Goal: Task Accomplishment & Management: Use online tool/utility

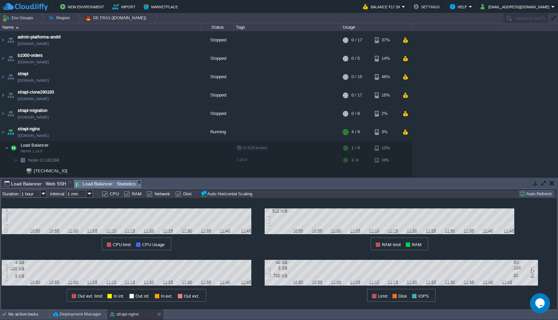
scroll to position [60, 0]
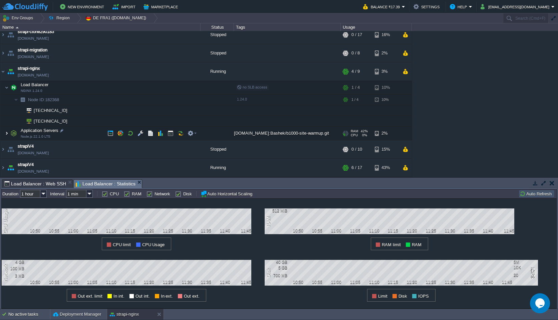
click at [5, 134] on img at bounding box center [7, 132] width 4 height 13
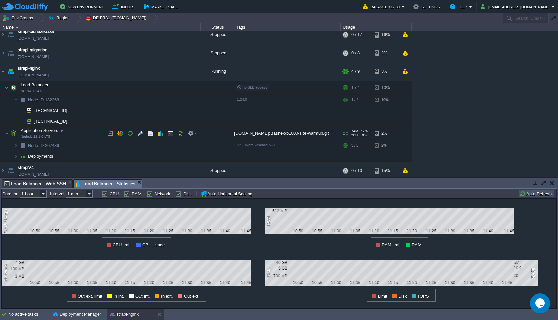
scroll to position [82, 0]
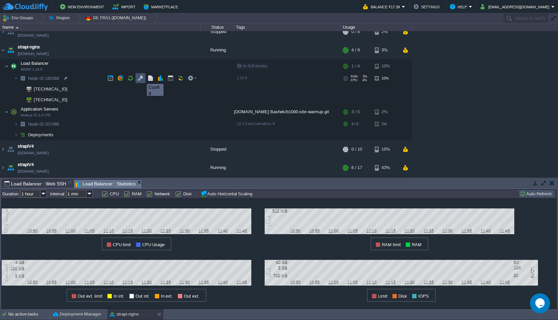
click at [142, 77] on button "button" at bounding box center [140, 78] width 6 height 6
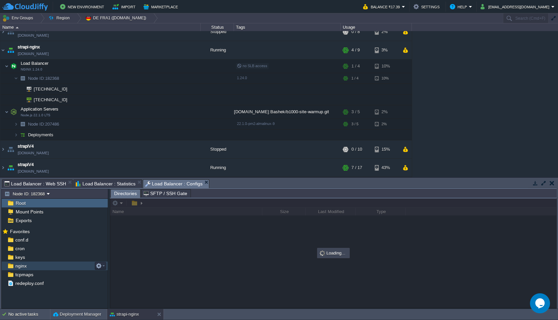
click at [43, 267] on div "nginx" at bounding box center [55, 265] width 106 height 9
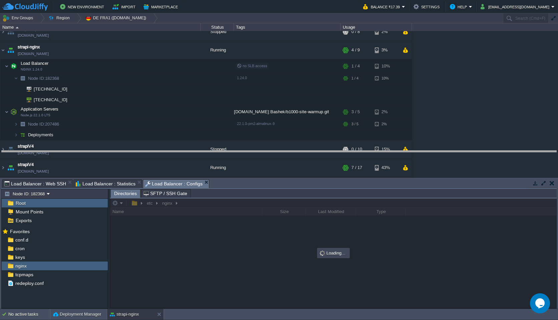
drag, startPoint x: 247, startPoint y: 183, endPoint x: 247, endPoint y: 144, distance: 39.7
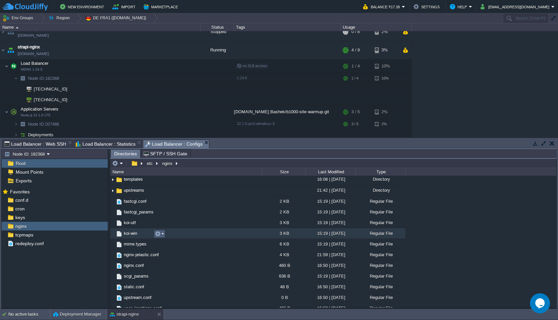
scroll to position [0, 0]
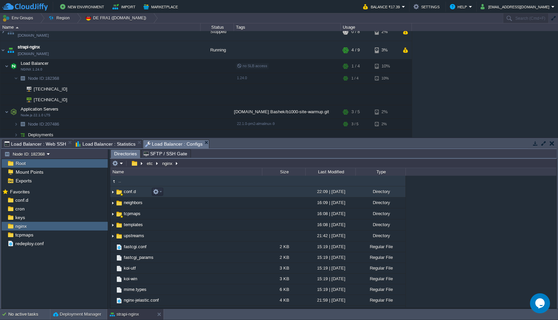
click at [113, 192] on img at bounding box center [112, 191] width 5 height 10
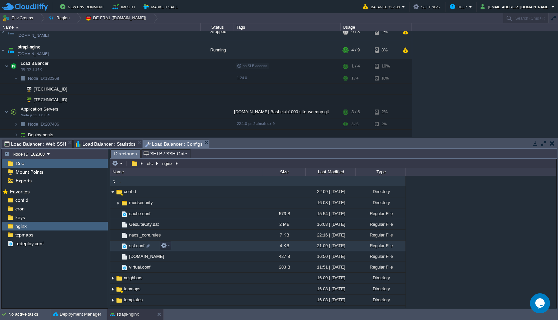
click at [205, 245] on td "ssl.conf" at bounding box center [186, 245] width 152 height 11
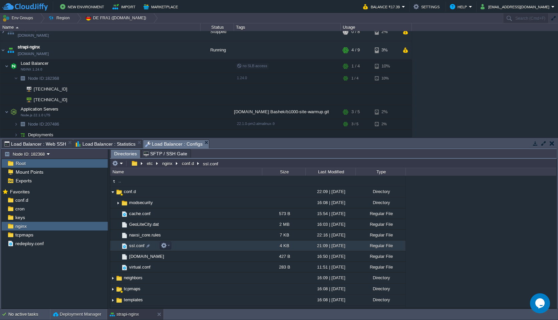
click at [205, 245] on td "ssl.conf" at bounding box center [186, 245] width 152 height 11
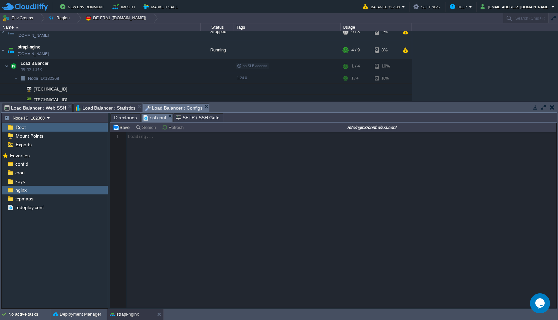
click at [230, 187] on div at bounding box center [333, 219] width 446 height 175
click at [184, 179] on div at bounding box center [333, 219] width 446 height 175
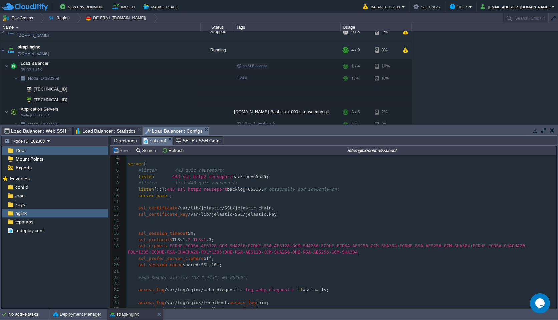
scroll to position [20, 0]
type textarea "listen 443 ssl http2 reuseport backlog=65535;"
drag, startPoint x: 137, startPoint y: 176, endPoint x: 283, endPoint y: 177, distance: 145.4
click at [198, 179] on span "http2 reuseport" at bounding box center [212, 177] width 39 height 5
type textarea "http2"
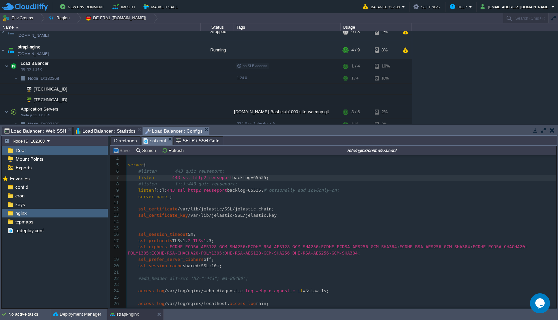
click at [275, 175] on pre "listen 443 ssl http2 reuseport backlog=65535;" at bounding box center [341, 177] width 430 height 6
click at [275, 178] on pre "listen 443 ssl http2 reuseport backlog=65535;" at bounding box center [341, 177] width 430 height 6
click at [200, 178] on span "http2 reuseport" at bounding box center [212, 177] width 39 height 5
type textarea "http2"
click at [246, 178] on div "x 1 # 2 # HTTPS server configuration 3 # 4 ​ 5 server { 6 #listen 443 quic reus…" at bounding box center [341, 253] width 430 height 233
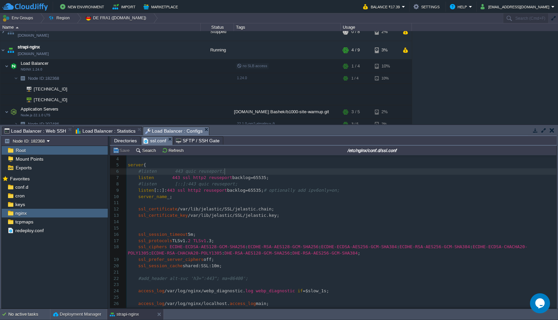
click at [224, 172] on span "#listen 443 quic reuseport;" at bounding box center [181, 170] width 86 height 5
click at [189, 172] on div "x 1 # 2 # HTTPS server configuration 3 # 4 ​ 5 server { 6 #listen 443 quic reus…" at bounding box center [341, 253] width 430 height 233
type textarea "quic"
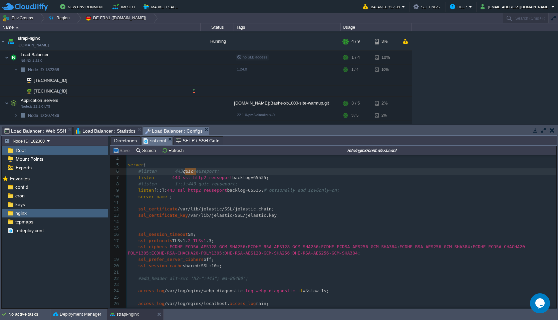
scroll to position [90, 0]
click at [224, 194] on pre "server_name _;" at bounding box center [341, 196] width 430 height 6
click at [425, 89] on div "admin-platforma-andrii [DOMAIN_NAME] Stopped + Add to Env Group RAM 0% CPU 0% 0…" at bounding box center [279, 77] width 558 height 93
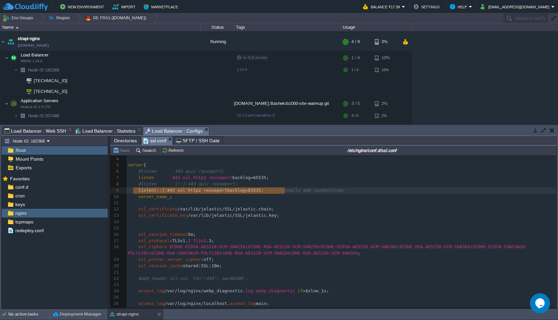
type textarea "listen [::]:443 ssl http2 reuseport backlog=65535;"
drag, startPoint x: 286, startPoint y: 190, endPoint x: 135, endPoint y: 191, distance: 150.1
type textarea "listen 443 ssl http2 reuseport backlog=65535; #listen [::]:443 quic reuseport; …"
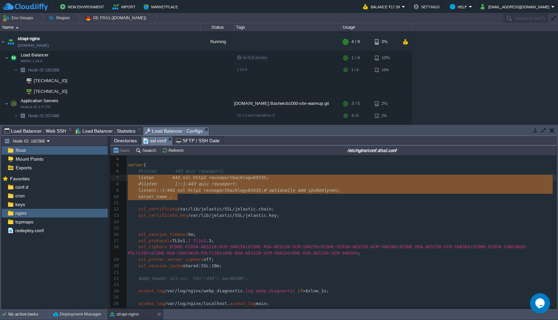
drag, startPoint x: 205, startPoint y: 198, endPoint x: 119, endPoint y: 177, distance: 89.3
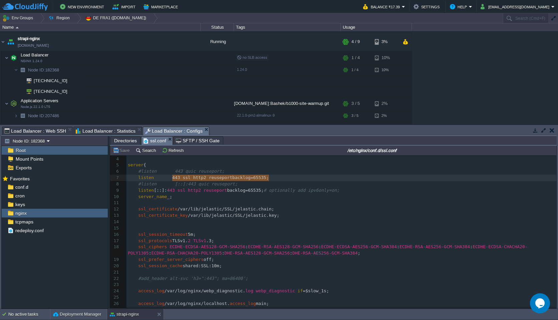
type textarea "443 ssl http2 reuseport backlog=65535;"
drag, startPoint x: 172, startPoint y: 178, endPoint x: 278, endPoint y: 181, distance: 105.5
click at [178, 189] on div "x 1 # 2 # HTTPS server configuration 3 # 4 ​ 5 server { 6 #listen 443 quic reus…" at bounding box center [341, 253] width 430 height 233
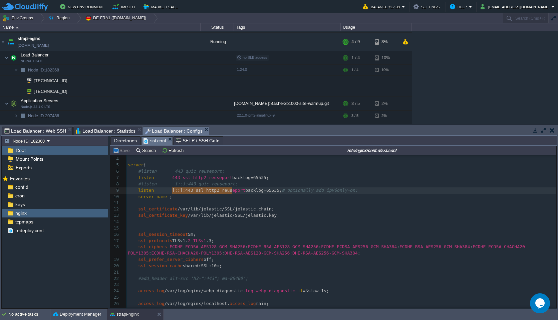
type textarea "[::]:443 ssl http2 reuseport backlog=65535;"
drag, startPoint x: 172, startPoint y: 190, endPoint x: 285, endPoint y: 190, distance: 112.4
type textarea "[::]:443 ssl http2 reuseport backlog=65535;"
drag, startPoint x: 171, startPoint y: 190, endPoint x: 284, endPoint y: 193, distance: 112.8
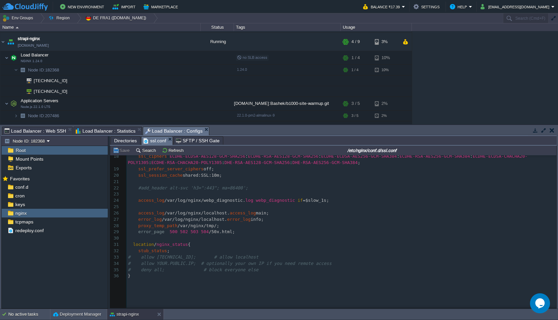
scroll to position [114, 0]
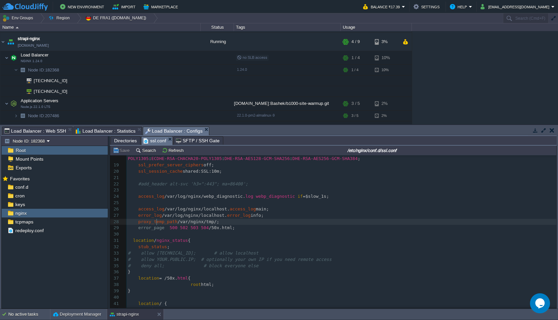
click at [157, 222] on div "x 1 # 2 # HTTPS server configuration 3 # 4 ​ 5 server { 6 #listen 443 quic reus…" at bounding box center [341, 205] width 430 height 327
type textarea "proxy_temp_path"
click at [145, 217] on span "error_log" at bounding box center [149, 214] width 23 height 5
click at [145, 209] on span "access_log" at bounding box center [151, 208] width 26 height 5
click at [165, 197] on div "x 1 # 2 # HTTPS server configuration 3 # 4 ​ 5 server { 6 #listen 443 quic reus…" at bounding box center [341, 205] width 430 height 327
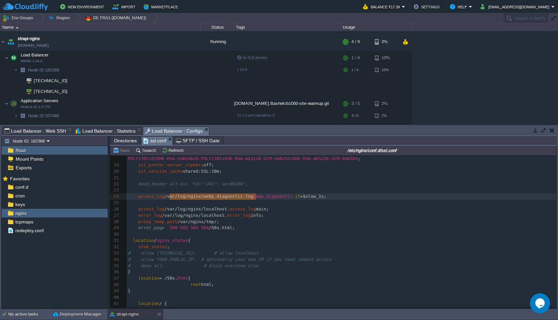
type textarea "/var/log/nginx/webp_diagnostic.log"
drag, startPoint x: 257, startPoint y: 197, endPoint x: 167, endPoint y: 197, distance: 90.1
click at [32, 131] on span "Load Balancer : Web SSH" at bounding box center [35, 131] width 62 height 8
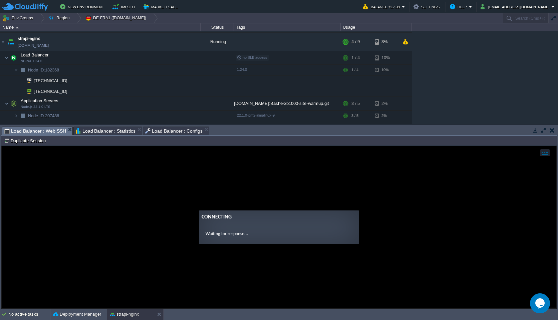
click at [187, 225] on ng-transclude "Connecting Waiting for response..." at bounding box center [279, 227] width 554 height 34
click at [185, 236] on ng-transclude "Connecting Waiting for response..." at bounding box center [279, 227] width 554 height 34
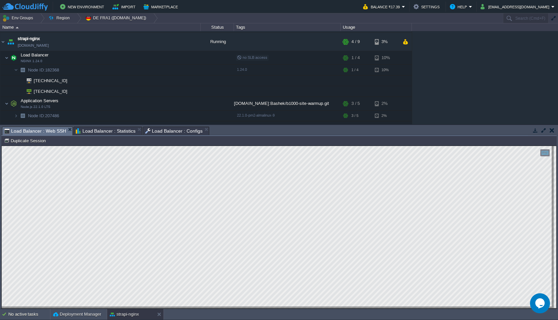
type textarea "[TECHNICAL_ID] "HTTP/1.1" conn=2583 creq=1 "GET /api/algolia-inventary-records?…"
click at [168, 131] on span "Load Balancer : Configs" at bounding box center [173, 131] width 57 height 8
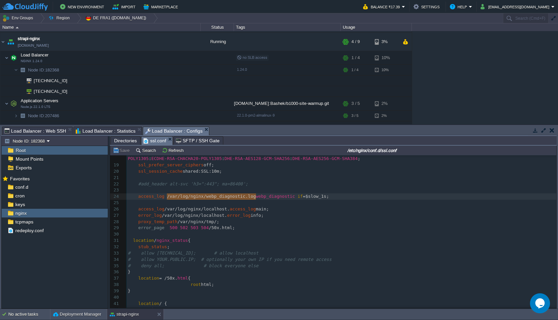
click at [183, 237] on pre "​" at bounding box center [341, 234] width 430 height 6
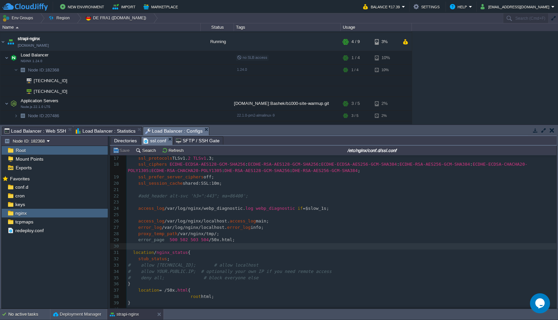
scroll to position [96, 0]
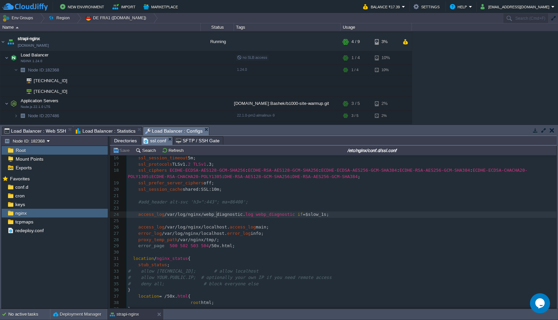
click at [218, 215] on div "x 1 # 2 # HTTPS server configuration 3 # 4 ​ 5 server { 6 #listen 443 quic reus…" at bounding box center [341, 223] width 430 height 327
type textarea "webp_diagnostic"
click at [257, 215] on div "x 1 # 2 # HTTPS server configuration 3 # 4 ​ 5 server { 6 #listen 443 quic reus…" at bounding box center [341, 223] width 430 height 327
drag, startPoint x: 245, startPoint y: 214, endPoint x: 207, endPoint y: 214, distance: 38.0
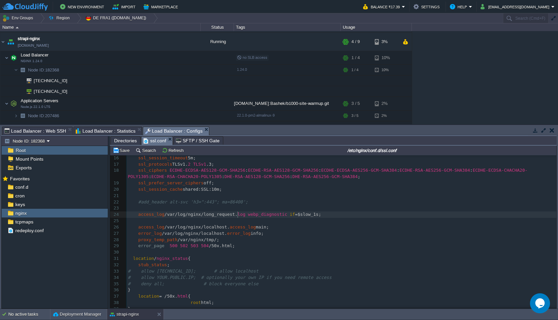
type textarea "long_requests"
click at [262, 216] on div "xxxxxxxxxx 1 # 2 # HTTPS server configuration 3 # 4 ​ 5 server { 6 #listen 443 …" at bounding box center [341, 223] width 430 height 327
click at [295, 215] on span "if" at bounding box center [292, 213] width 5 height 5
click at [333, 217] on pre "access_log /var/log/nginx/long_request. log webp_diagnostic if =$slow_1s;" at bounding box center [341, 214] width 430 height 6
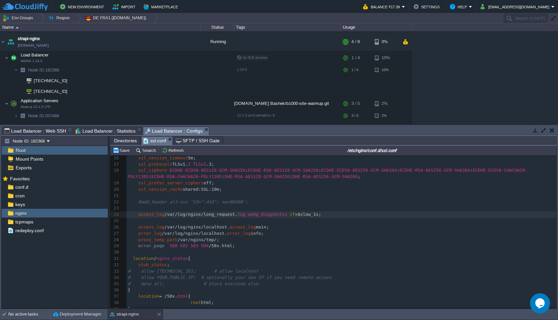
click at [269, 213] on div "xxxxxxxxxx 1 # 2 # HTTPS server configuration 3 # 4 ​ 5 server { 6 #listen 443 …" at bounding box center [341, 223] width 430 height 327
type textarea "long_request"
type textarea "webp_diagnostic"
paste textarea
click at [325, 215] on pre "access_log /var/log/nginx/long_request. log long_request if =$slow_1s;" at bounding box center [341, 214] width 430 height 6
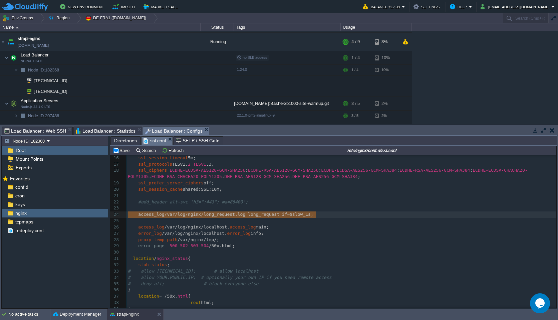
type textarea "access_log /var/log/nginx/long_request.log long_request if=$slow_1s;"
click at [267, 215] on div "xxxxxxxxxx 1 # 2 # HTTPS server configuration 3 # 4 ​ 5 server { 6 #listen 443 …" at bounding box center [341, 223] width 430 height 327
type textarea "long_request"
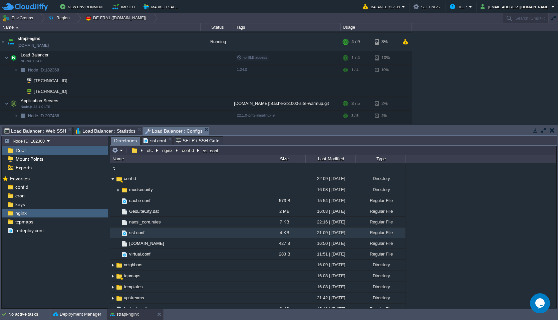
click at [122, 141] on span "Directories" at bounding box center [125, 140] width 23 height 8
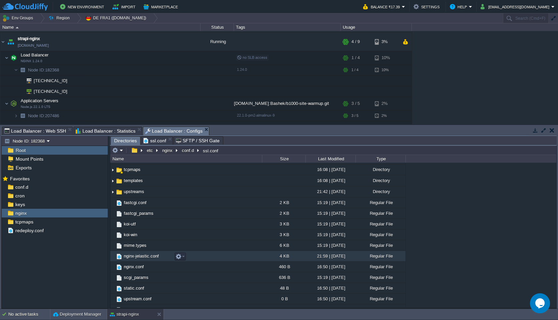
scroll to position [107, 0]
click at [205, 259] on td "nginx-jelastic.conf" at bounding box center [186, 255] width 152 height 11
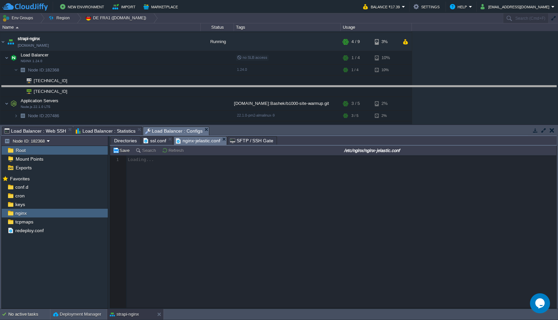
drag, startPoint x: 317, startPoint y: 130, endPoint x: 317, endPoint y: 89, distance: 41.0
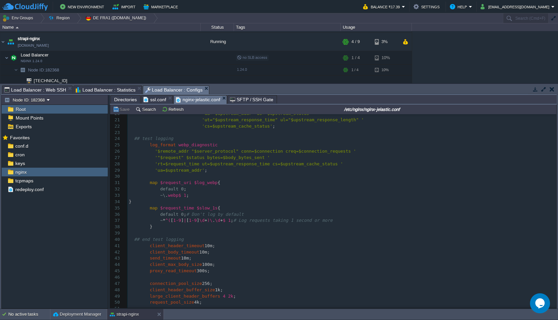
scroll to position [125, 0]
click at [202, 145] on div "126 1 ​ 2 ######## HTTP SECTION PROTOTYPE ######## 3 ​ 4 http { 5 server_tokens…" at bounding box center [341, 178] width 429 height 377
type textarea "webp_diagnostic"
click at [124, 111] on button "Save" at bounding box center [122, 109] width 19 height 6
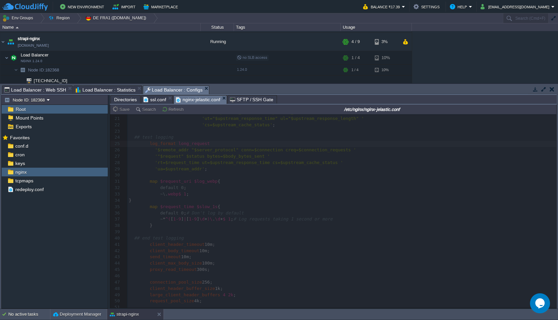
click at [216, 172] on div at bounding box center [333, 210] width 446 height 193
click at [212, 172] on pre "'ua=$upstream_addr' ;" at bounding box center [341, 169] width 429 height 6
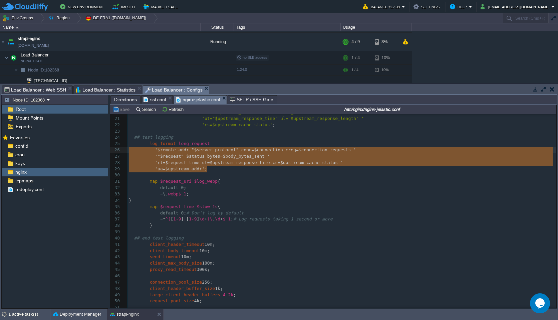
type textarea "log_format long_request '$remote_addr "$server_protocol" conn=$connection creq=…"
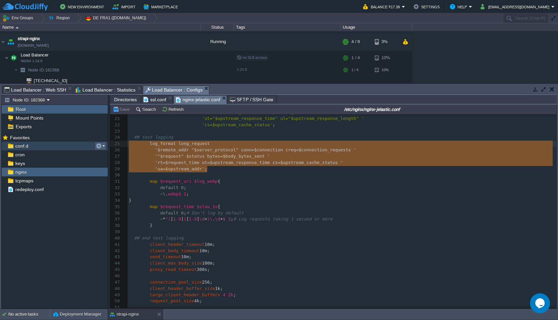
drag, startPoint x: 216, startPoint y: 171, endPoint x: 106, endPoint y: 144, distance: 113.7
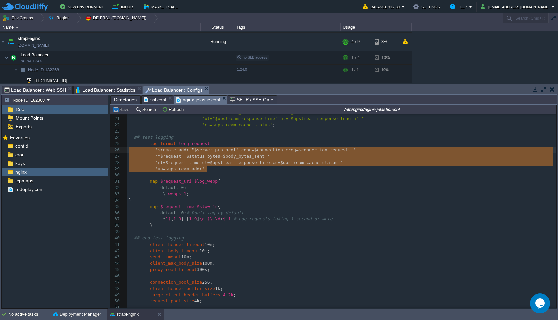
type textarea "log_format long_request '$remote_addr "$server_protocol" conn=$connection creq=…"
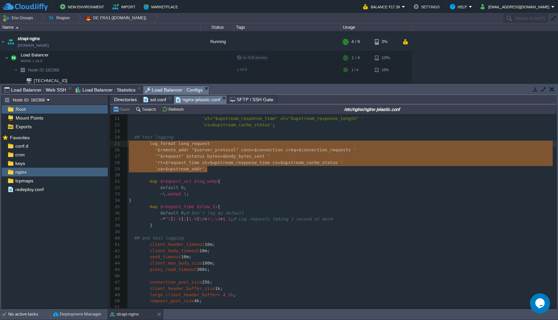
drag, startPoint x: 215, startPoint y: 166, endPoint x: 126, endPoint y: 146, distance: 91.1
click at [192, 149] on div "xxxxxxxxxx 1 ​ 2 ######## HTTP SECTION PROTOTYPE ######## 3 ​ 4 http { 5 server…" at bounding box center [341, 178] width 429 height 377
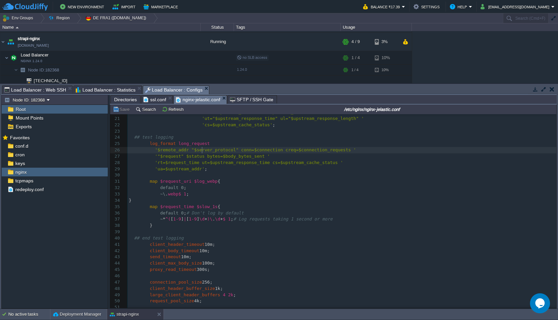
click at [203, 149] on div "xxxxxxxxxx 1 ​ 2 ######## HTTP SECTION PROTOTYPE ######## 3 ​ 4 http { 5 server…" at bounding box center [341, 178] width 429 height 377
type textarea "webp_diagnostic"
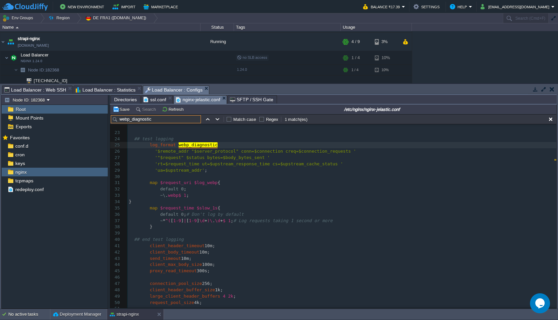
scroll to position [132, 0]
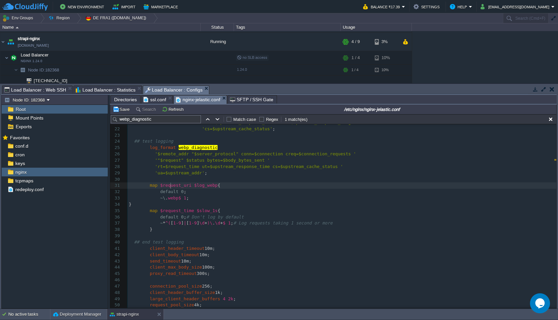
click at [171, 187] on div "xxxxxxxxxx 11 set_real_ip_from [URL]; 12 real_ip_header X-Forwarded-For ; 13 re…" at bounding box center [341, 252] width 429 height 390
type textarea "request_uri"
type textarea "log_webp"
click at [179, 175] on div "xxxxxxxxxx 11 set_real_ip_from [URL]; 12 real_ip_header X-Forwarded-For ; 13 re…" at bounding box center [341, 252] width 429 height 390
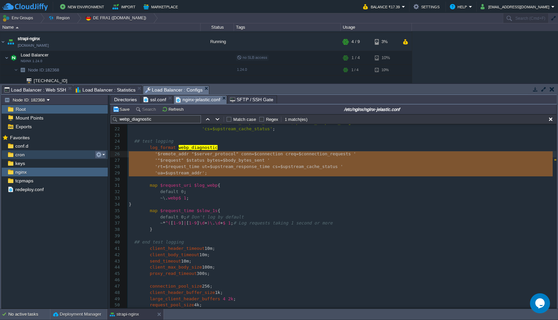
type textarea "log_format webp_diagnostic '$remote_addr "$server_protocol" conn=$connection cr…"
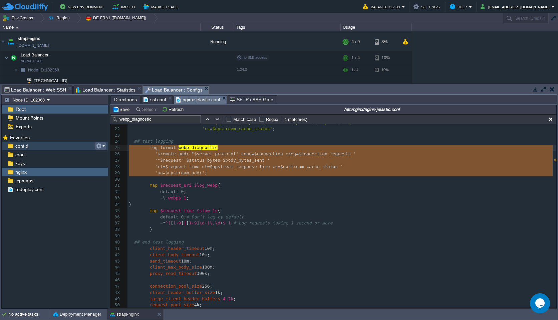
drag, startPoint x: 179, startPoint y: 179, endPoint x: 103, endPoint y: 149, distance: 81.5
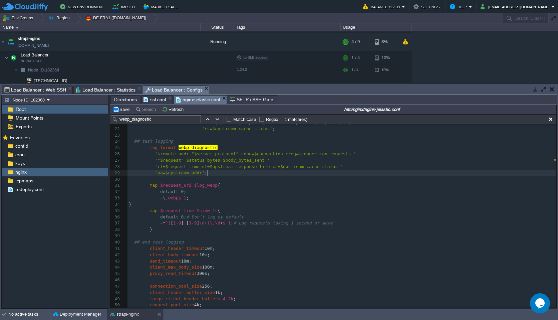
click at [217, 172] on pre "'ua=$upstream_addr' ;" at bounding box center [341, 173] width 429 height 6
click at [201, 214] on span "# Don't log by default" at bounding box center [214, 216] width 57 height 5
click at [210, 210] on div "xxxxxxxxxx 11 set_real_ip_from [URL]; 12 real_ip_header X-Forwarded-For ; 13 re…" at bounding box center [341, 252] width 429 height 390
type textarea "slow_1s"
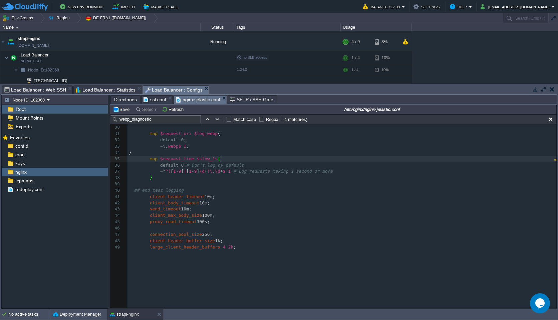
scroll to position [184, 0]
click at [157, 99] on span "ssl.conf" at bounding box center [154, 99] width 23 height 8
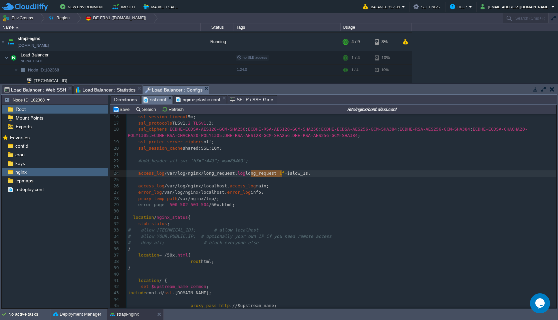
click at [198, 102] on span "nginx-jelastic.conf" at bounding box center [198, 99] width 44 height 8
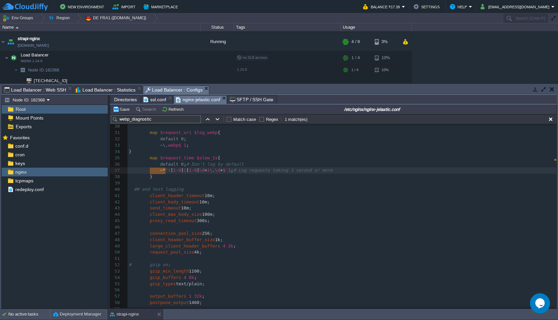
type textarea "map $request_time $slow_1s { default 0; # Don't log by default ~*"
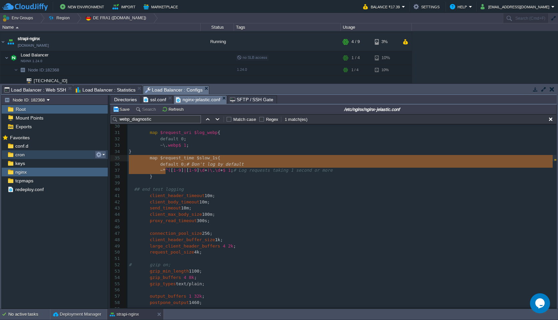
drag, startPoint x: 164, startPoint y: 174, endPoint x: 100, endPoint y: 157, distance: 66.3
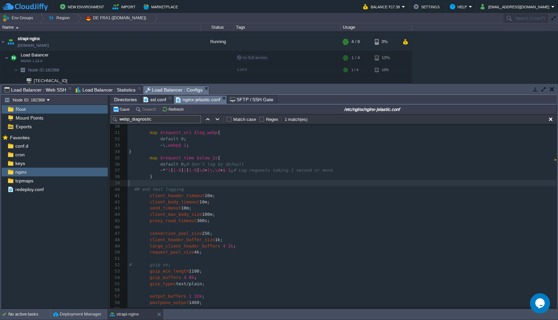
click at [165, 180] on pre "​" at bounding box center [341, 183] width 429 height 6
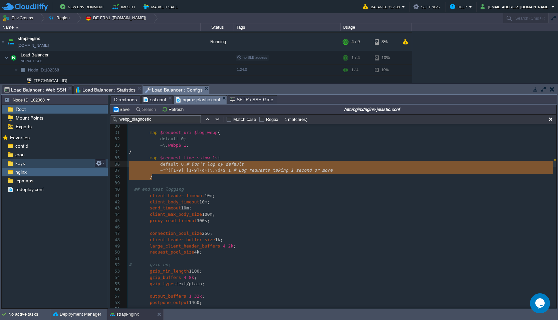
type textarea "map $request_time $slow_1s { default 0; # Don't log by default ~*^([1-9]|[1-9]\…"
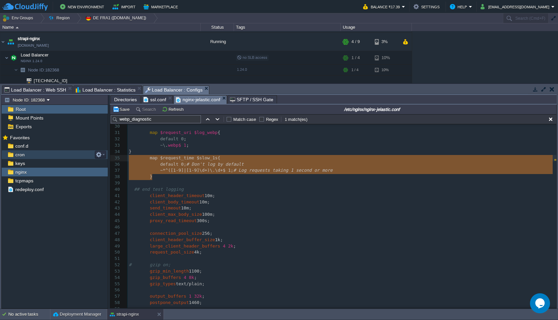
drag, startPoint x: 170, startPoint y: 177, endPoint x: 89, endPoint y: 157, distance: 83.2
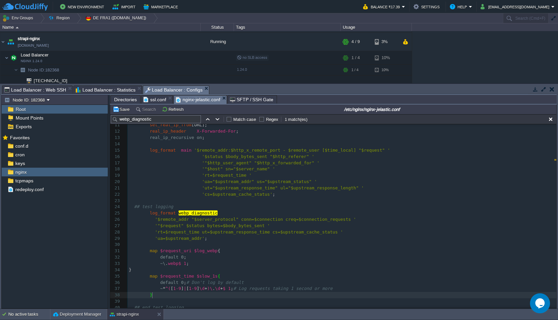
scroll to position [66, 0]
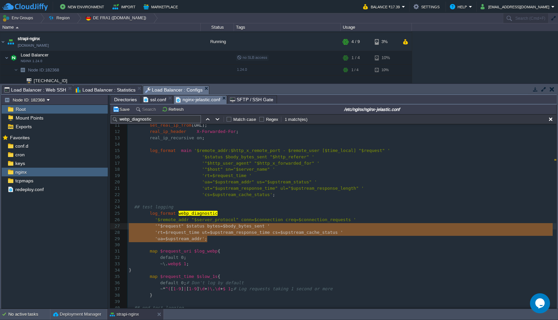
type textarea "log_format webp_diagnostic '$remote_addr "$server_protocol" conn=$connection cr…"
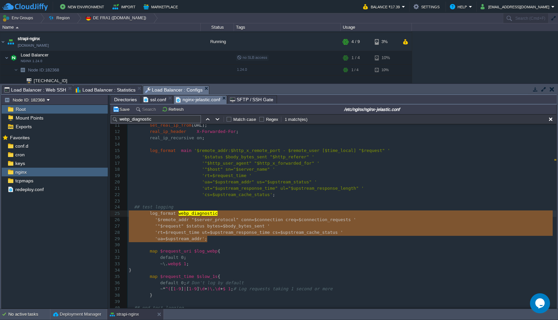
drag, startPoint x: 209, startPoint y: 239, endPoint x: 120, endPoint y: 224, distance: 90.4
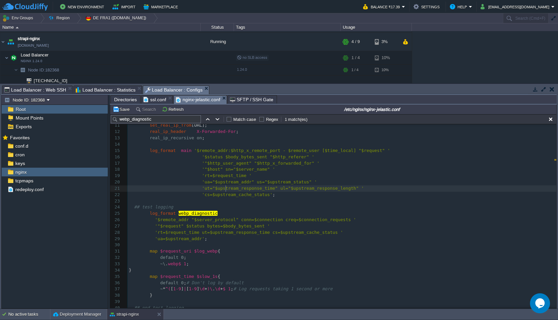
click at [225, 187] on span "'ut="$upstream_response_time" ul="$upstream_response_length" '" at bounding box center [283, 187] width 162 height 5
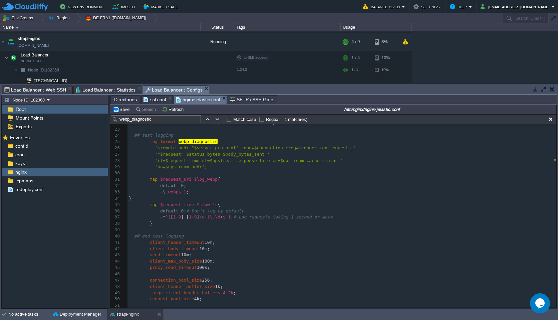
scroll to position [0, 0]
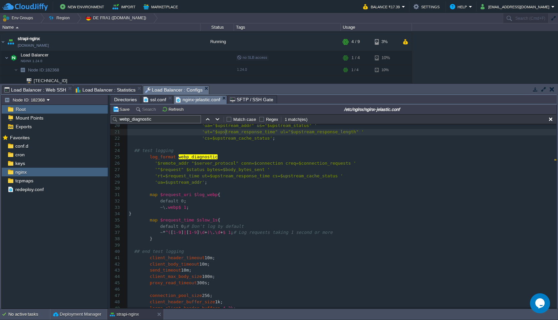
click at [226, 183] on pre "'ua=$upstream_addr' ;" at bounding box center [341, 182] width 429 height 6
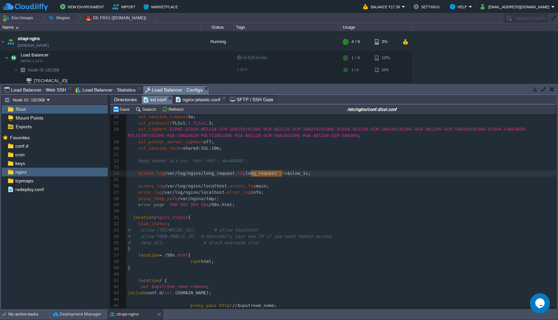
click at [150, 100] on span "ssl.conf" at bounding box center [154, 99] width 23 height 8
type textarea "long_request"
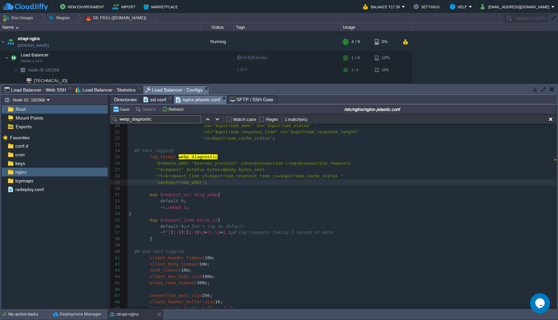
click at [207, 97] on span "nginx-jelastic.conf" at bounding box center [198, 99] width 44 height 8
click at [198, 158] on span "webp_diagnostic" at bounding box center [197, 156] width 39 height 5
type textarea "webp_diagnostic"
paste textarea
click at [233, 156] on pre "log_format long_request" at bounding box center [341, 157] width 429 height 6
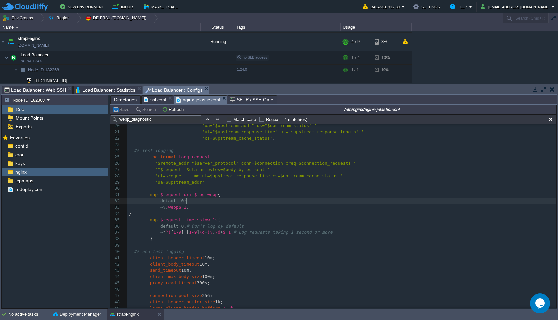
click at [223, 204] on pre "default 0 ;" at bounding box center [341, 201] width 429 height 6
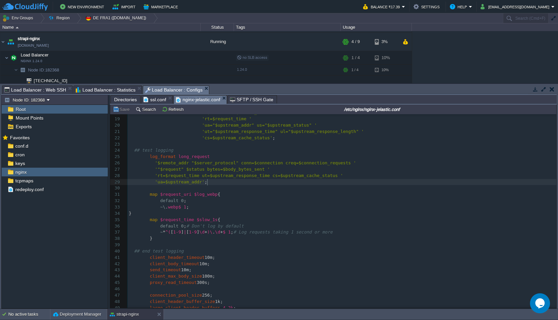
click at [234, 180] on pre "'ua=$upstream_addr' ;" at bounding box center [341, 182] width 429 height 6
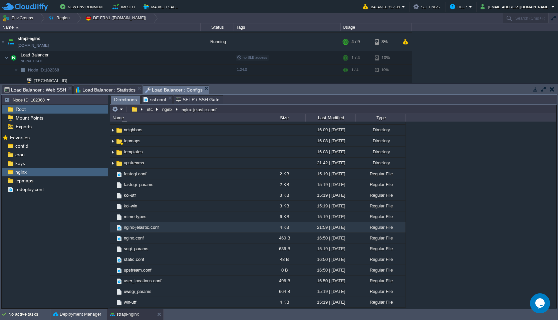
scroll to position [94, 0]
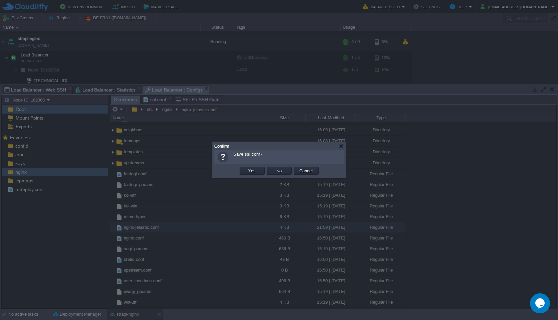
click at [167, 99] on body "New Environment Import Marketplace Bonus ₹0.00 Upgrade Account Balance ₹17.39 S…" at bounding box center [279, 160] width 558 height 320
click at [279, 173] on button "No" at bounding box center [278, 170] width 9 height 6
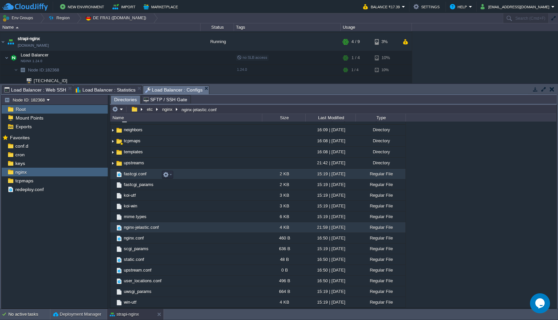
click at [173, 178] on td at bounding box center [167, 174] width 11 height 8
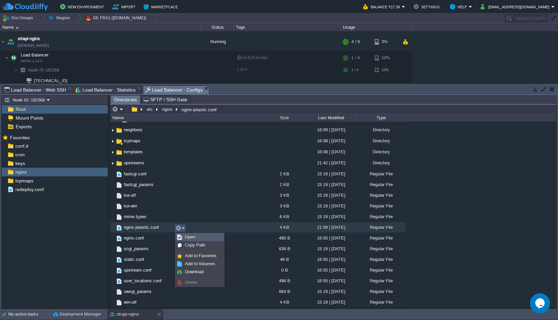
click at [188, 239] on span "Open" at bounding box center [190, 236] width 10 height 5
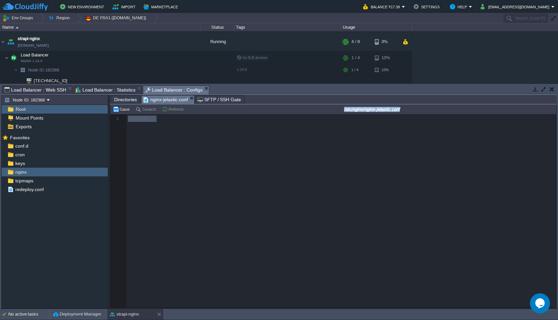
click at [126, 98] on span "Directories" at bounding box center [125, 99] width 23 height 8
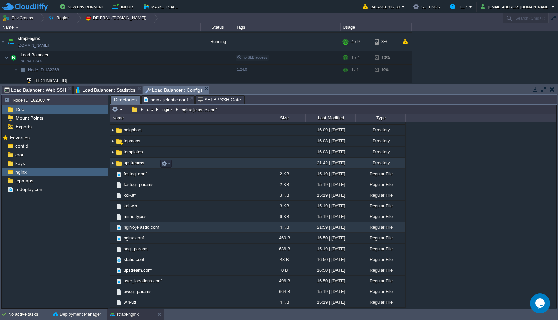
scroll to position [0, 0]
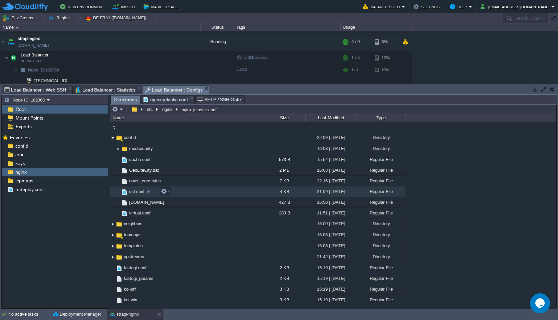
click at [213, 191] on td "ssl.conf" at bounding box center [186, 191] width 152 height 11
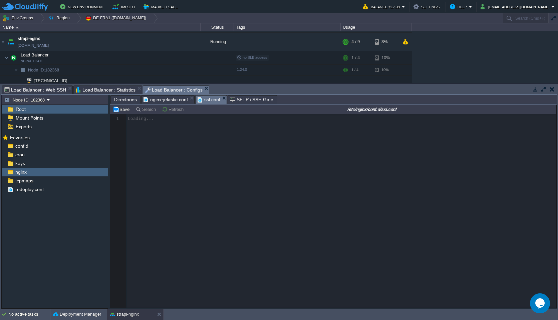
click at [170, 99] on span "nginx-jelastic.conf" at bounding box center [165, 99] width 44 height 8
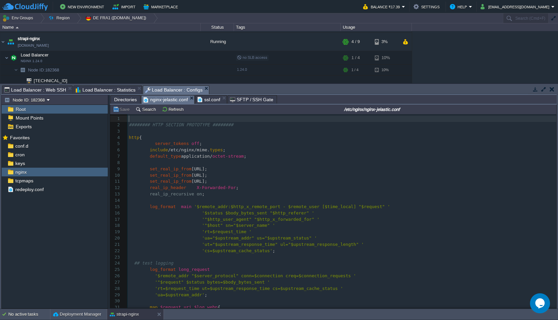
click at [190, 175] on span "set_real_ip_from" at bounding box center [171, 174] width 42 height 5
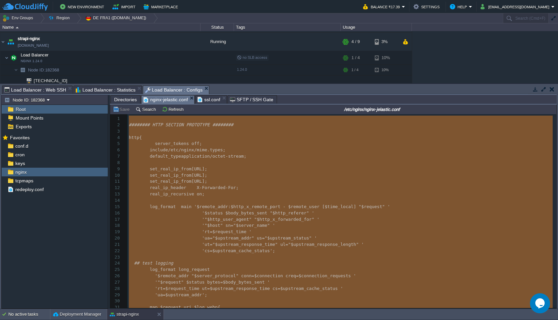
type textarea "-"
click at [206, 103] on span "ssl.conf" at bounding box center [208, 99] width 23 height 8
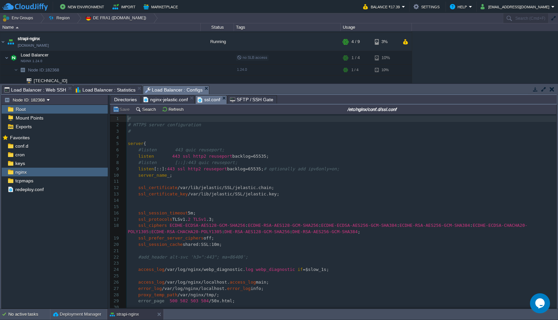
click at [208, 159] on div "82 1 # 2 # HTTPS server configuration 3 # 4 ​ 5 server { 6 #listen 443 quic reu…" at bounding box center [341, 241] width 430 height 252
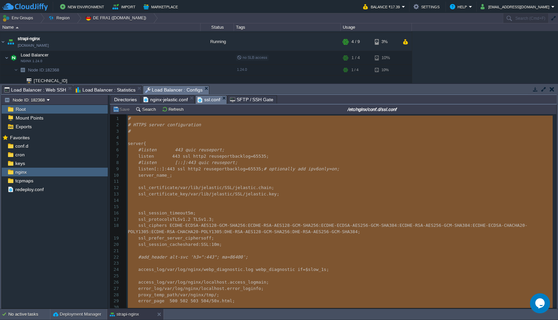
type textarea "-"
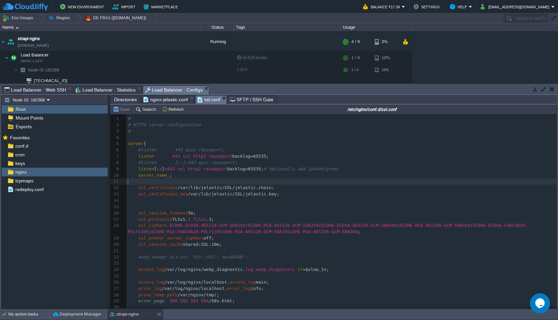
type textarea "-"
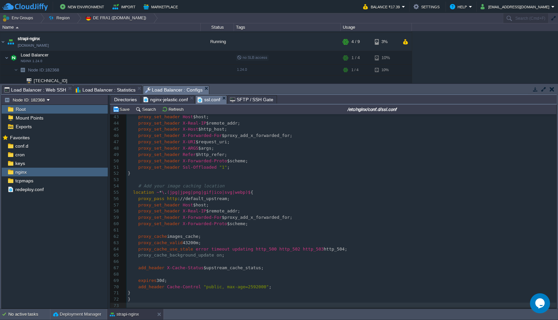
scroll to position [0, 0]
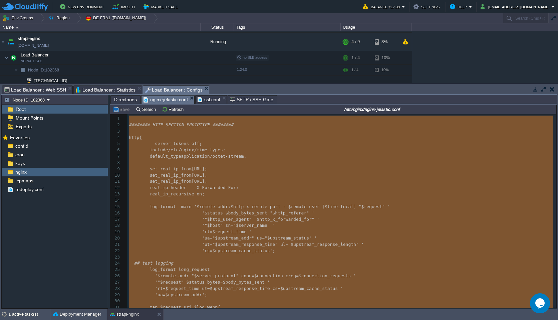
click at [154, 99] on span "nginx-jelastic.conf" at bounding box center [165, 99] width 44 height 8
type textarea "-"
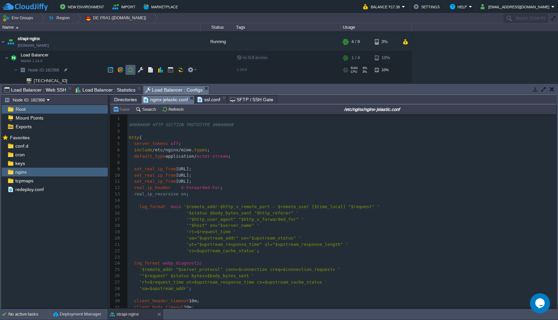
click at [132, 66] on td at bounding box center [130, 70] width 10 height 10
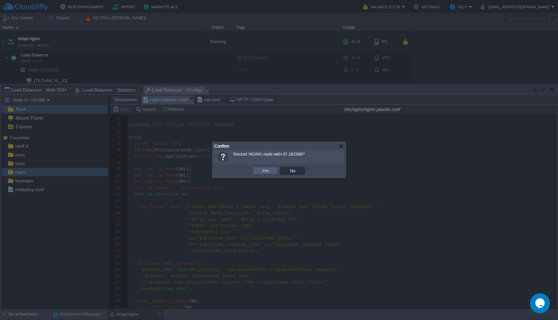
click at [260, 168] on td "Yes" at bounding box center [265, 170] width 25 height 8
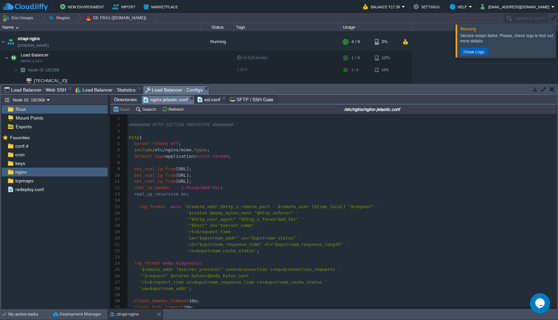
click at [472, 52] on button "Show Logs" at bounding box center [473, 52] width 25 height 6
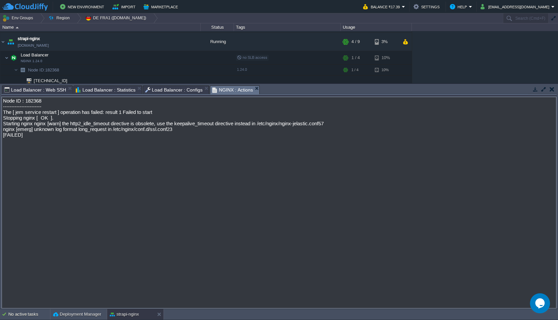
click at [152, 135] on textarea "Node ID : 182368 ----------------------- The [ jem service restart ] operation …" at bounding box center [278, 202] width 555 height 212
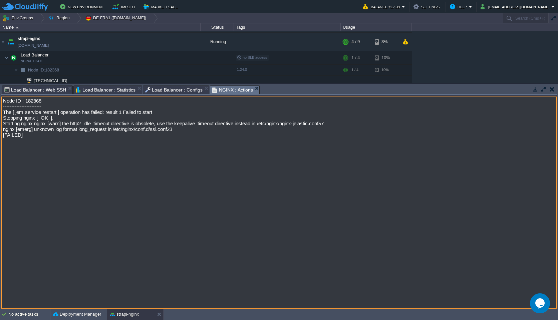
click at [180, 130] on textarea "Node ID : 182368 ----------------------- The [ jem service restart ] operation …" at bounding box center [278, 202] width 555 height 212
click at [183, 147] on textarea "Node ID : 182368 ----------------------- The [ jem service restart ] operation …" at bounding box center [278, 202] width 555 height 212
drag, startPoint x: 260, startPoint y: 127, endPoint x: 15, endPoint y: 125, distance: 245.2
click at [15, 125] on textarea "Node ID : 182368 ----------------------- The [ jem service restart ] operation …" at bounding box center [278, 202] width 555 height 212
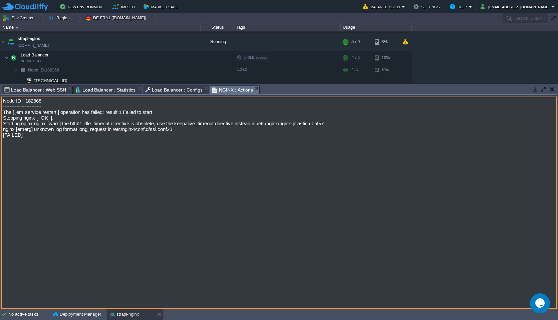
click at [15, 125] on textarea "Node ID : 182368 ----------------------- The [ jem service restart ] operation …" at bounding box center [278, 202] width 555 height 212
click at [155, 89] on span "Load Balancer : Configs" at bounding box center [173, 90] width 57 height 8
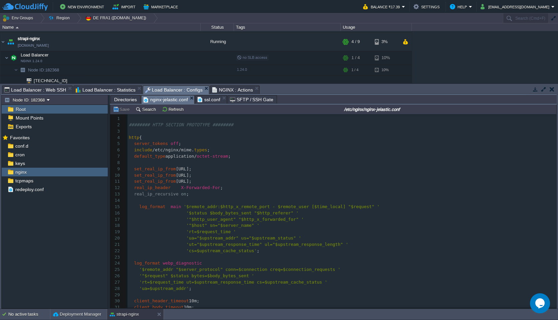
click at [210, 148] on span ";" at bounding box center [208, 149] width 3 height 5
type textarea "-"
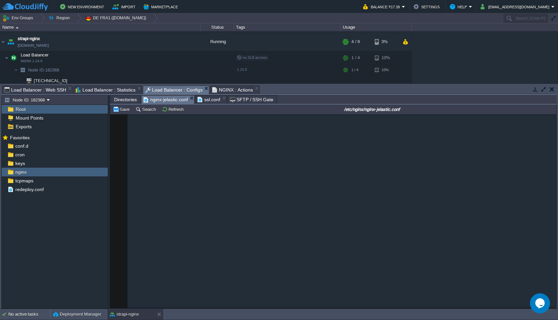
scroll to position [532, 0]
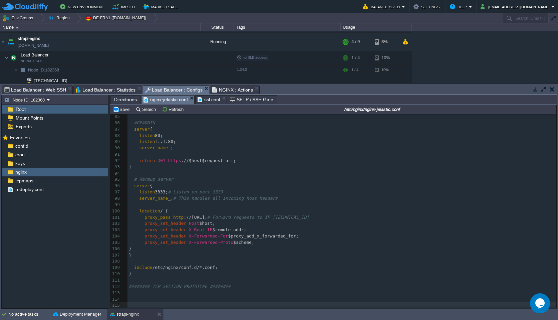
click at [121, 110] on button "Save" at bounding box center [122, 109] width 19 height 6
click at [129, 66] on td at bounding box center [130, 70] width 10 height 10
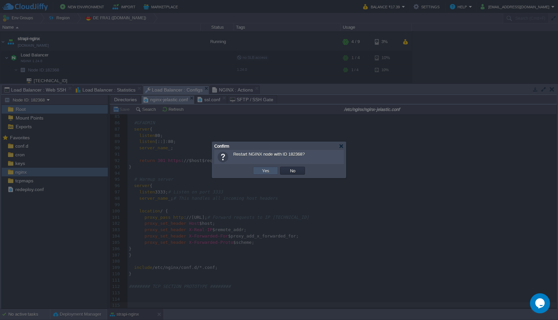
click at [268, 170] on button "Yes" at bounding box center [265, 170] width 11 height 6
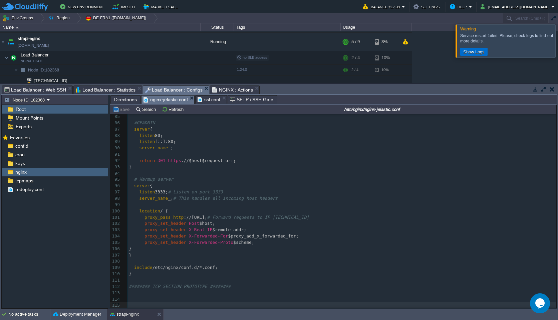
click at [475, 50] on button "Show Logs" at bounding box center [473, 52] width 25 height 6
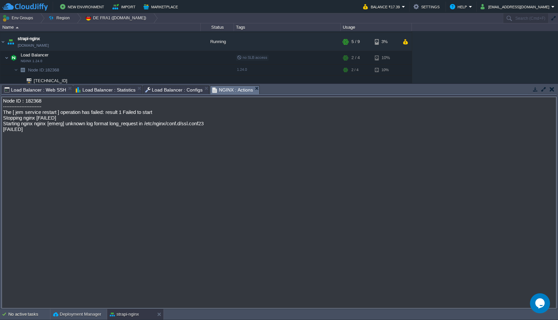
click at [134, 125] on textarea "Node ID : 182368 ----------------------- The [ jem service restart ] operation …" at bounding box center [278, 202] width 555 height 212
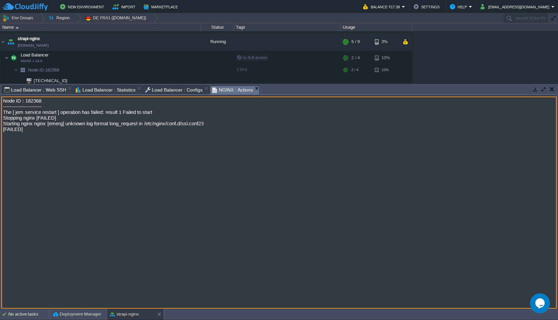
click at [134, 125] on textarea "Node ID : 182368 ----------------------- The [ jem service restart ] operation …" at bounding box center [278, 202] width 555 height 212
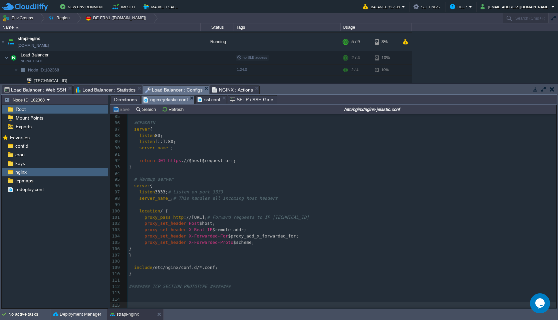
click at [171, 91] on span "Load Balancer : Configs" at bounding box center [173, 90] width 57 height 8
type textarea "-"
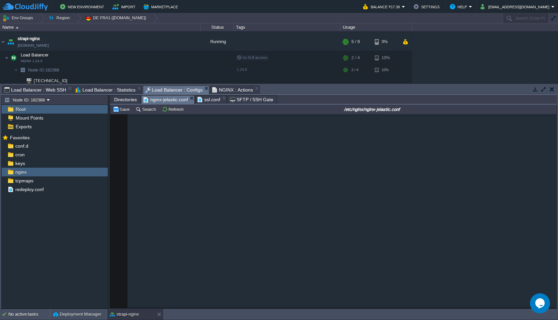
scroll to position [0, 0]
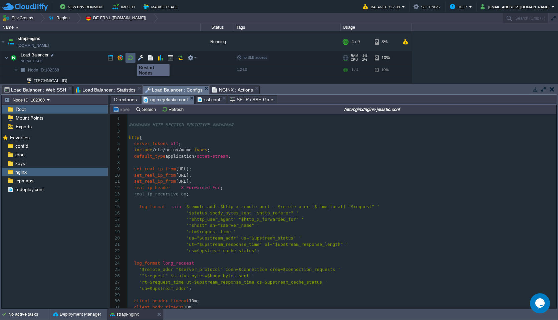
click at [132, 58] on button "button" at bounding box center [130, 58] width 6 height 6
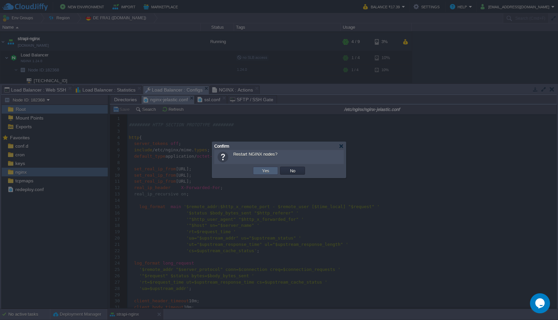
click at [266, 170] on button "Yes" at bounding box center [265, 170] width 11 height 6
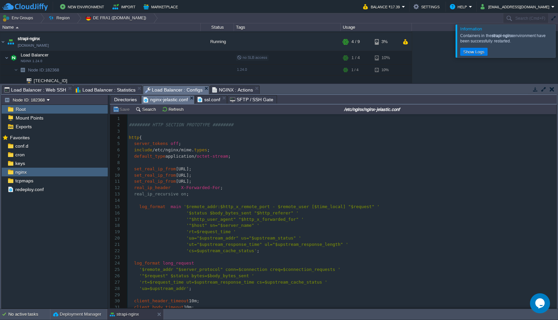
click at [557, 47] on div at bounding box center [566, 40] width 0 height 33
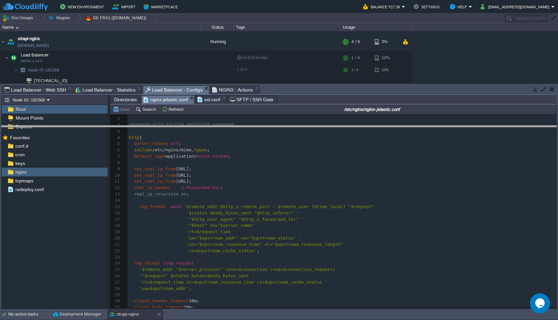
drag, startPoint x: 458, startPoint y: 87, endPoint x: 453, endPoint y: 160, distance: 73.6
click at [453, 160] on body "New Environment Import Marketplace Bonus ₹0.00 Upgrade Account Balance ₹17.39 S…" at bounding box center [279, 160] width 558 height 320
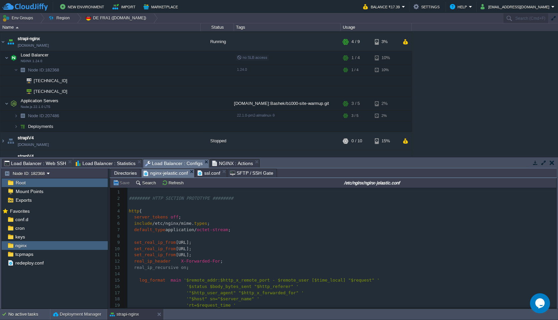
click at [495, 87] on div "admin-platforma-andrii [DOMAIN_NAME] Stopped + Add to Env Group RAM 0% CPU 0% 0…" at bounding box center [279, 93] width 558 height 125
click at [493, 87] on div "admin-platforma-andrii [DOMAIN_NAME] Stopped + Add to Env Group RAM 0% CPU 0% 0…" at bounding box center [279, 93] width 558 height 125
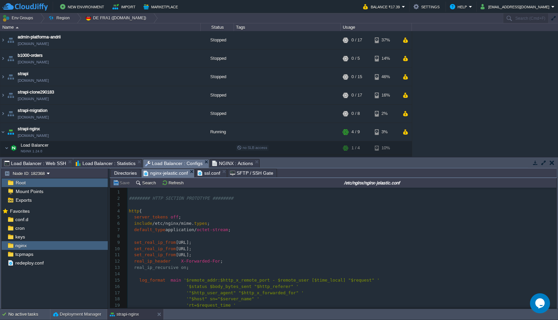
click at [471, 103] on div "admin-platforma-andrii [DOMAIN_NAME] Stopped + Add to Env Group RAM 0% CPU 0% 0…" at bounding box center [279, 93] width 558 height 125
